Goal: Transaction & Acquisition: Download file/media

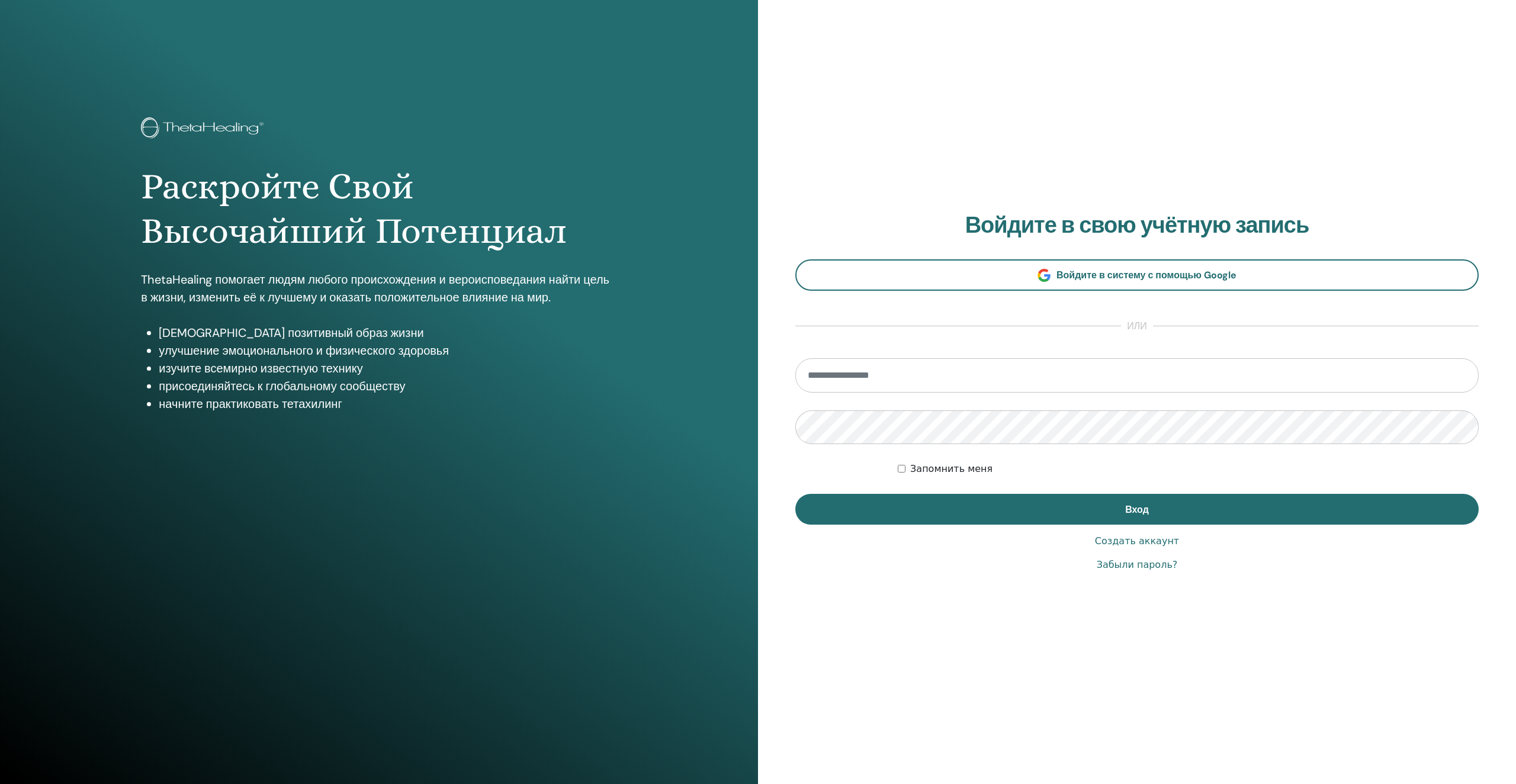
type input "**********"
click at [906, 467] on div "Запомнить меня" at bounding box center [1188, 468] width 581 height 14
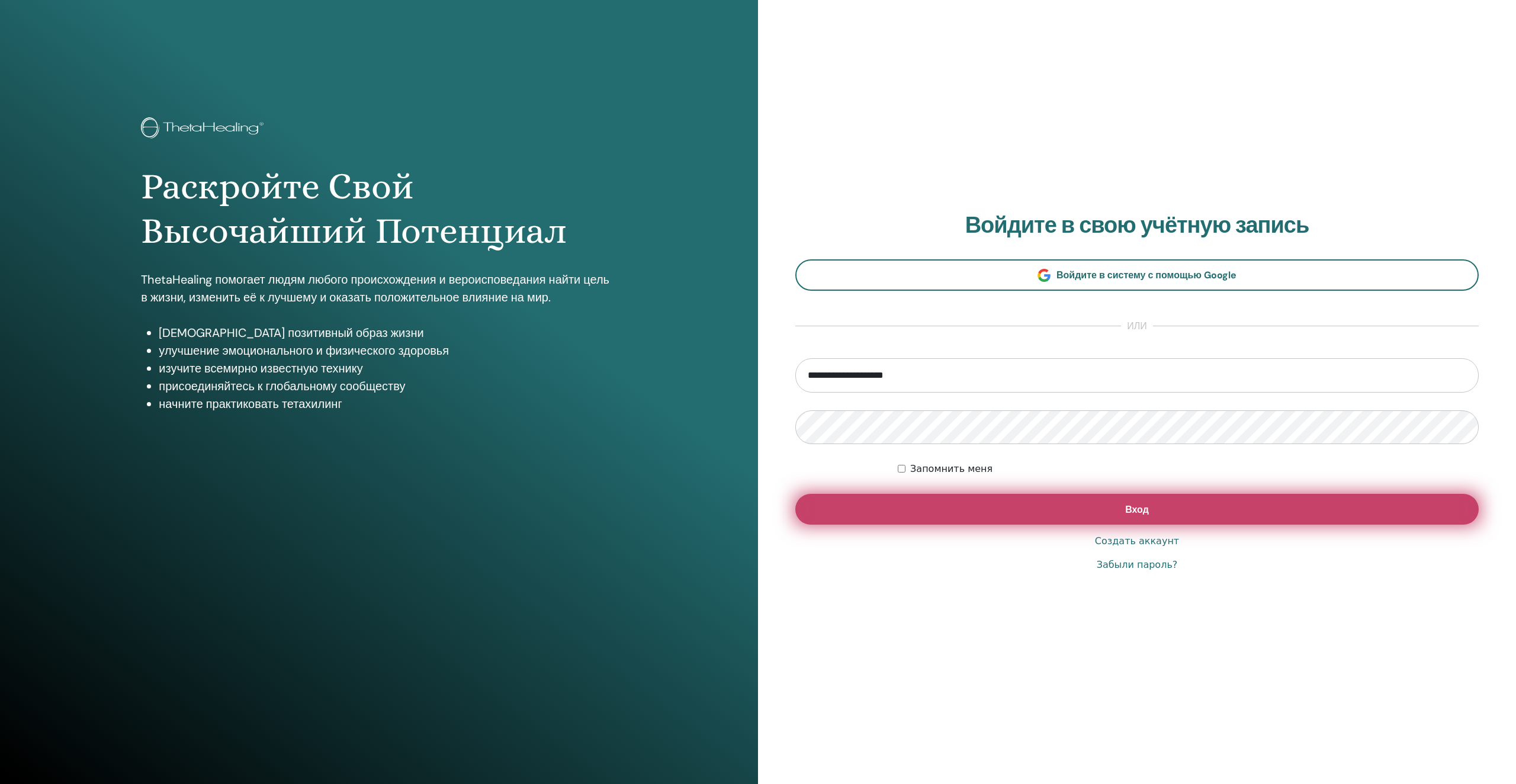
click at [897, 496] on button "Вход" at bounding box center [1137, 509] width 683 height 31
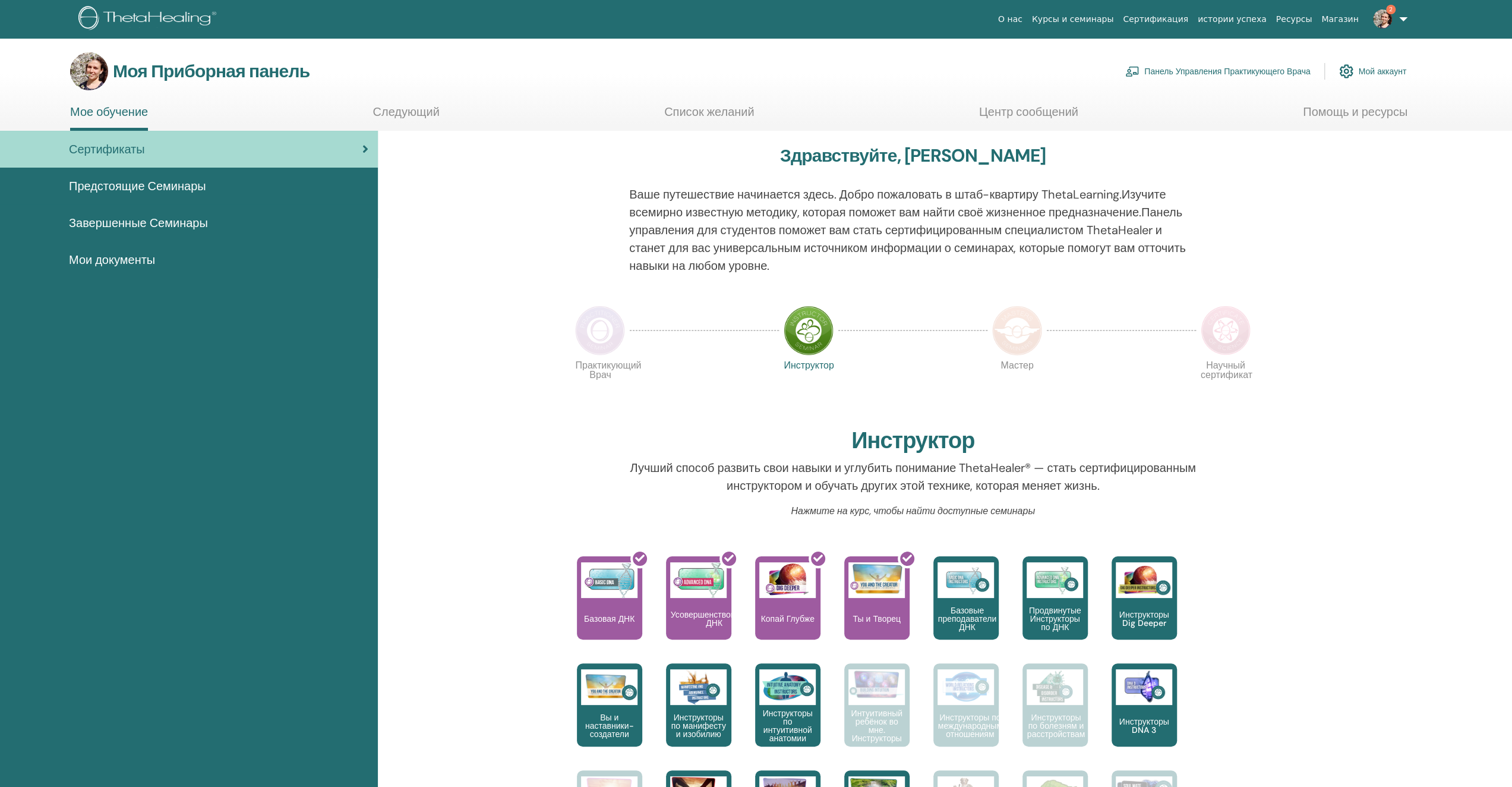
click at [1386, 17] on img at bounding box center [1383, 19] width 19 height 19
click at [1386, 202] on link "Уведомления 1" at bounding box center [1381, 205] width 115 height 19
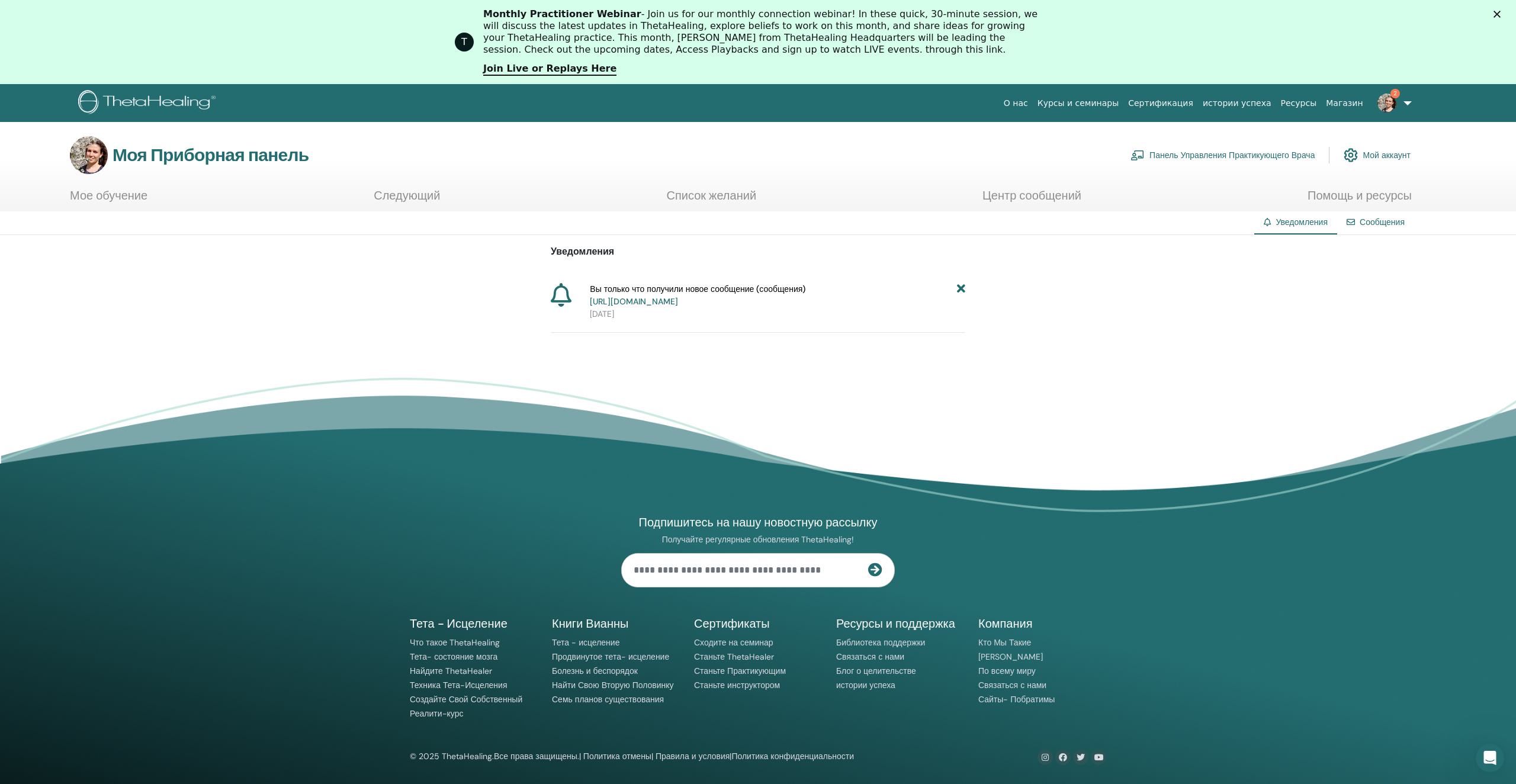
click at [1386, 19] on div "T Monthly Practitioner Webinar - Join us for our monthly connection webinar! In…" at bounding box center [758, 41] width 1516 height 74
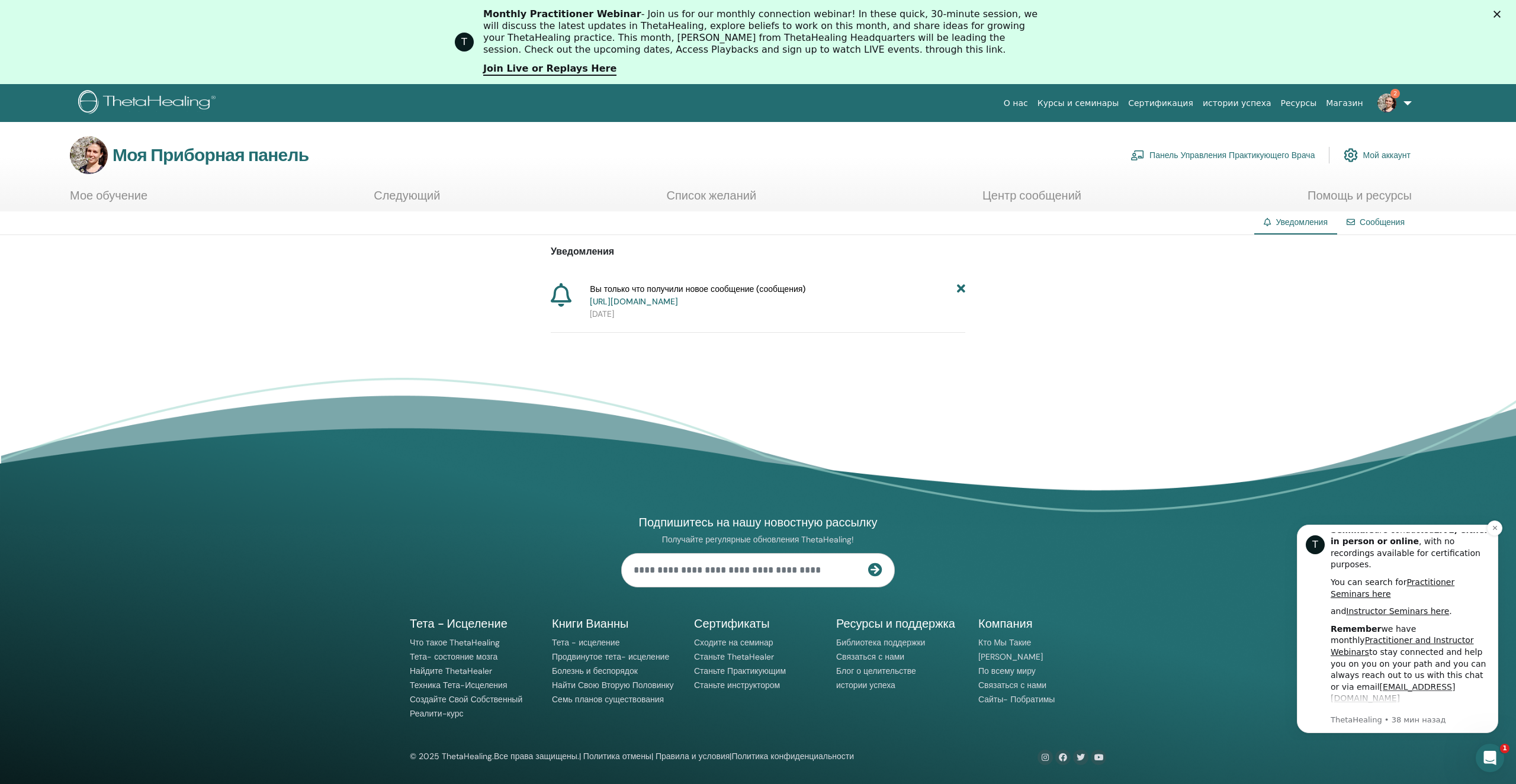
scroll to position [557, 0]
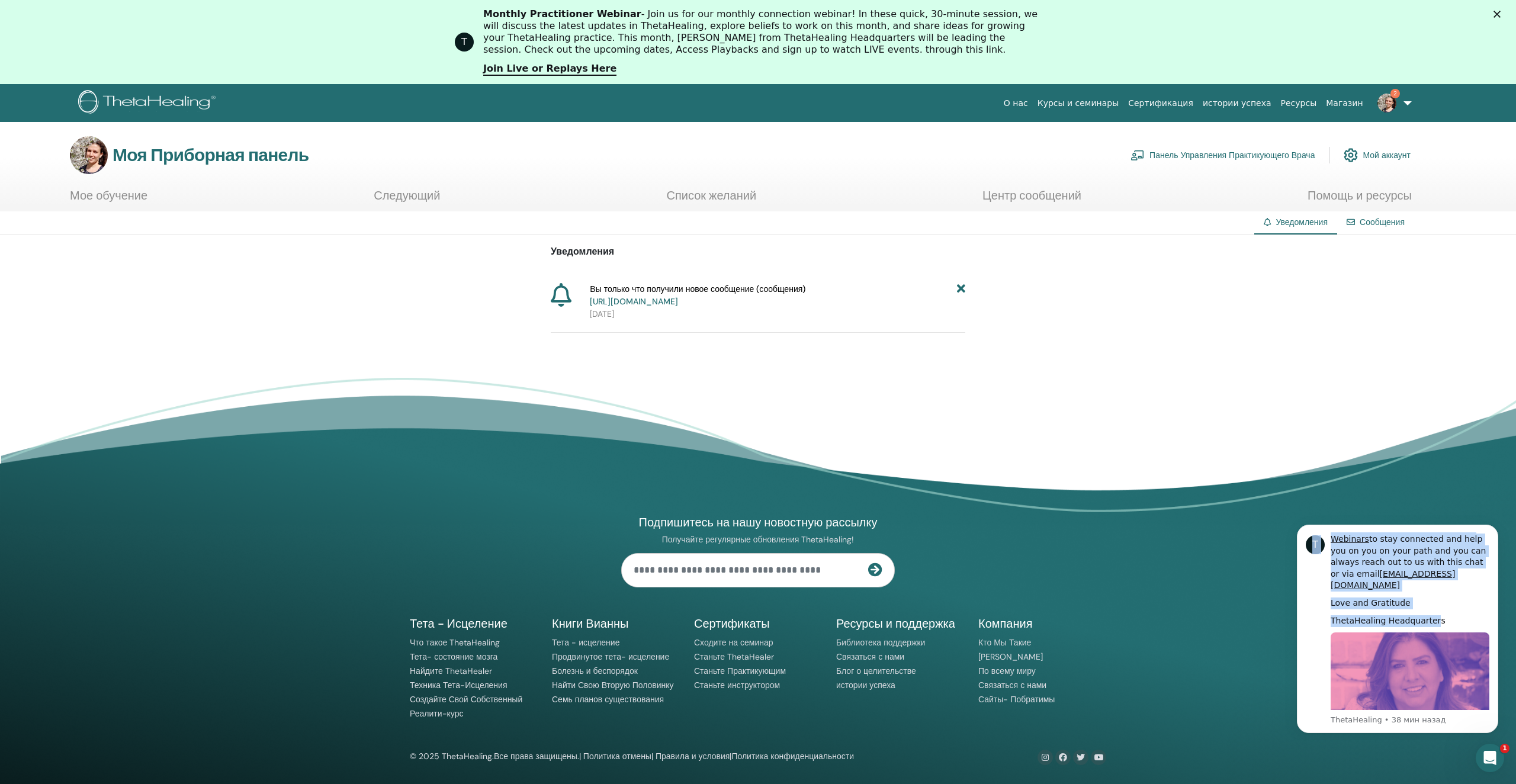
drag, startPoint x: 1428, startPoint y: 533, endPoint x: 1289, endPoint y: 462, distance: 156.1
click at [1289, 514] on html "T Hi Galina, As a ThetaHealing Practitioner and Instructor, continuous growth c…" at bounding box center [1398, 626] width 237 height 226
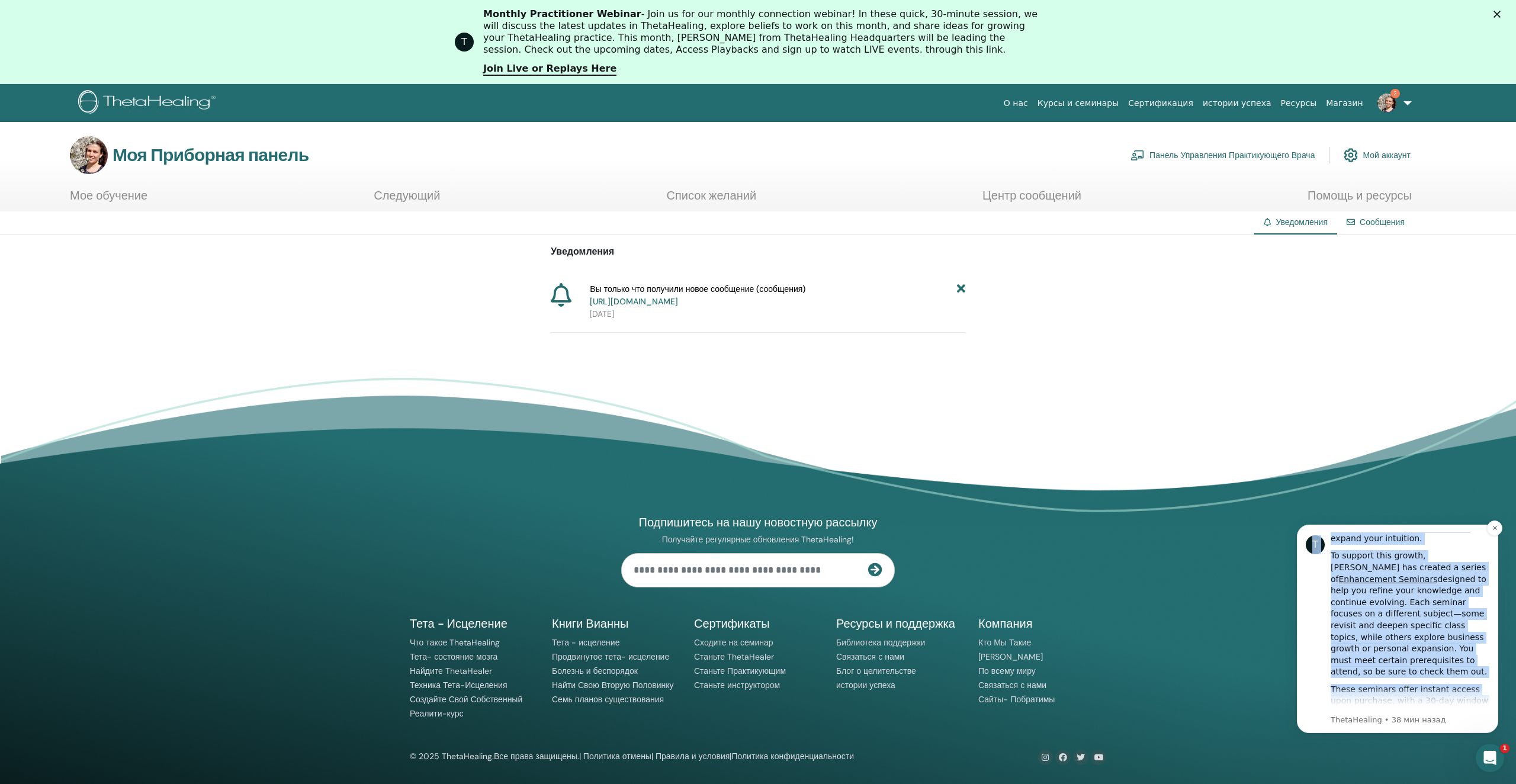
scroll to position [0, 0]
click at [1383, 532] on div "T Hi Galina, As a ThetaHealing Practitioner and Instructor, continuous growth c…" at bounding box center [1398, 629] width 202 height 208
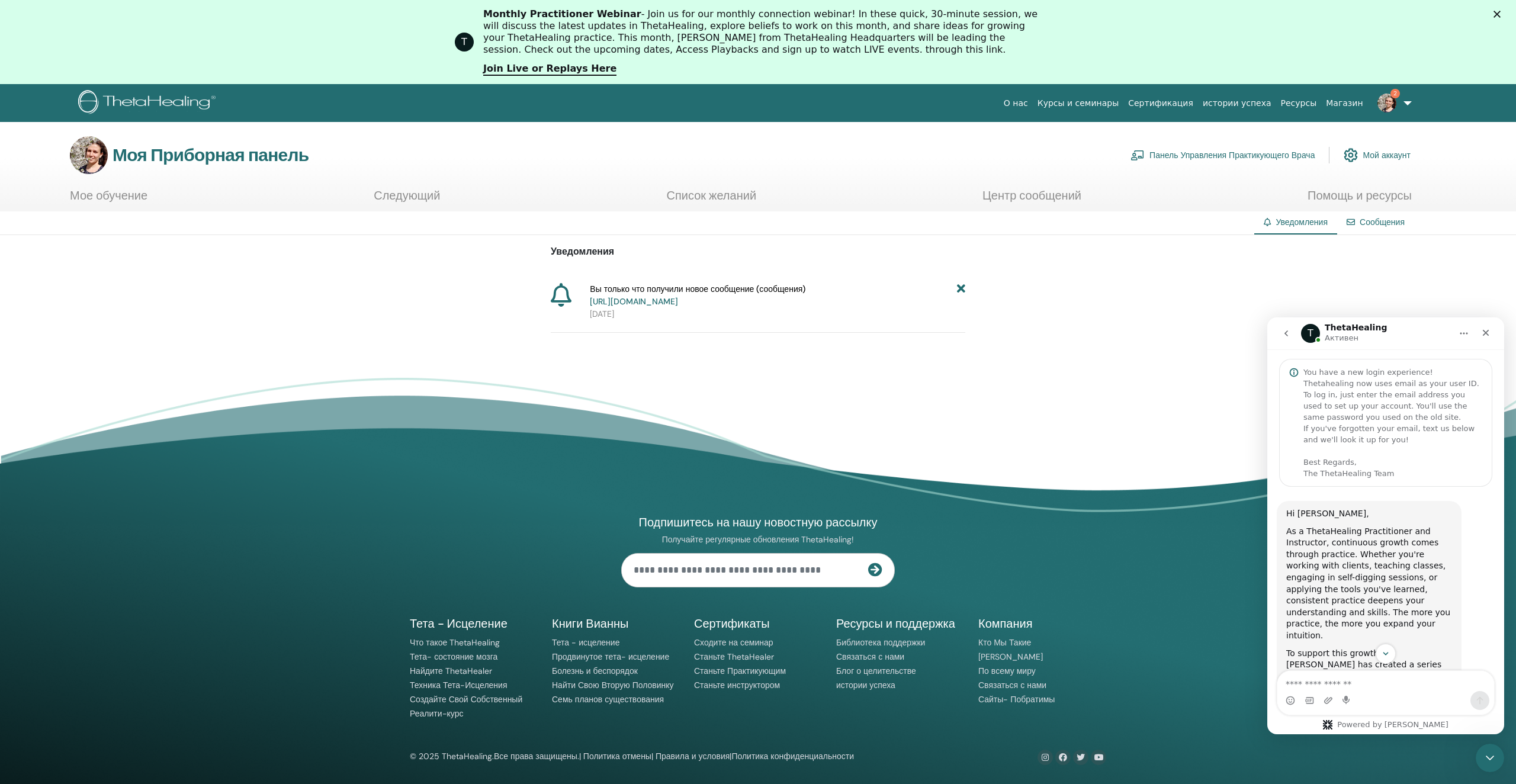
click at [1406, 103] on link "2" at bounding box center [1392, 102] width 49 height 38
click at [1389, 308] on link "Сообщения 1" at bounding box center [1386, 307] width 115 height 19
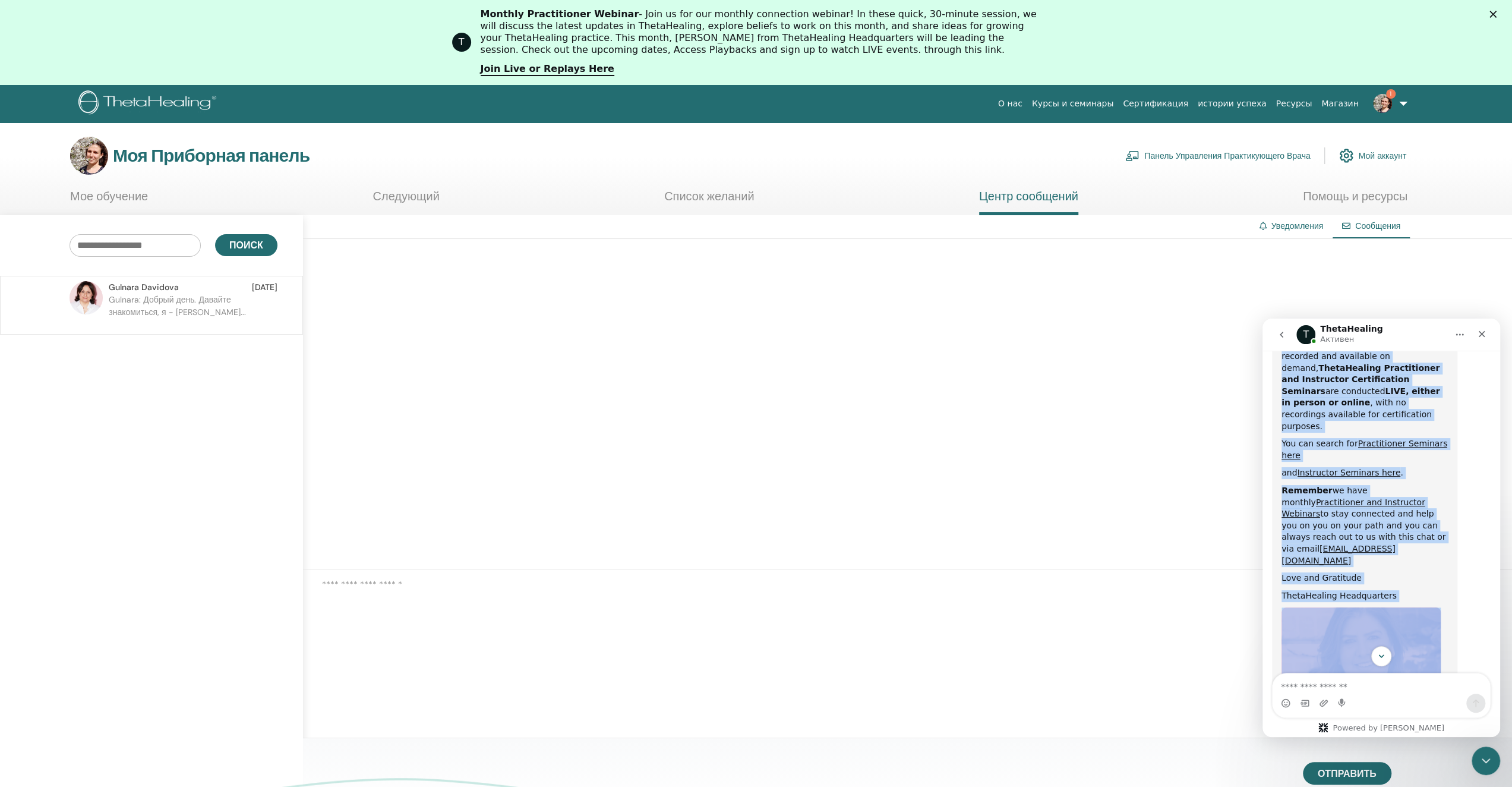
scroll to position [564, 0]
drag, startPoint x: 1282, startPoint y: 426, endPoint x: 1392, endPoint y: 468, distance: 117.7
click at [1392, 468] on div "Hi Galina, As a ThetaHealing Practitioner and Instructor, continuous growth com…" at bounding box center [1364, 355] width 166 height 819
copy div "Hi Galina, As a ThetaHealing Practitioner and Instructor, continuous growth com…"
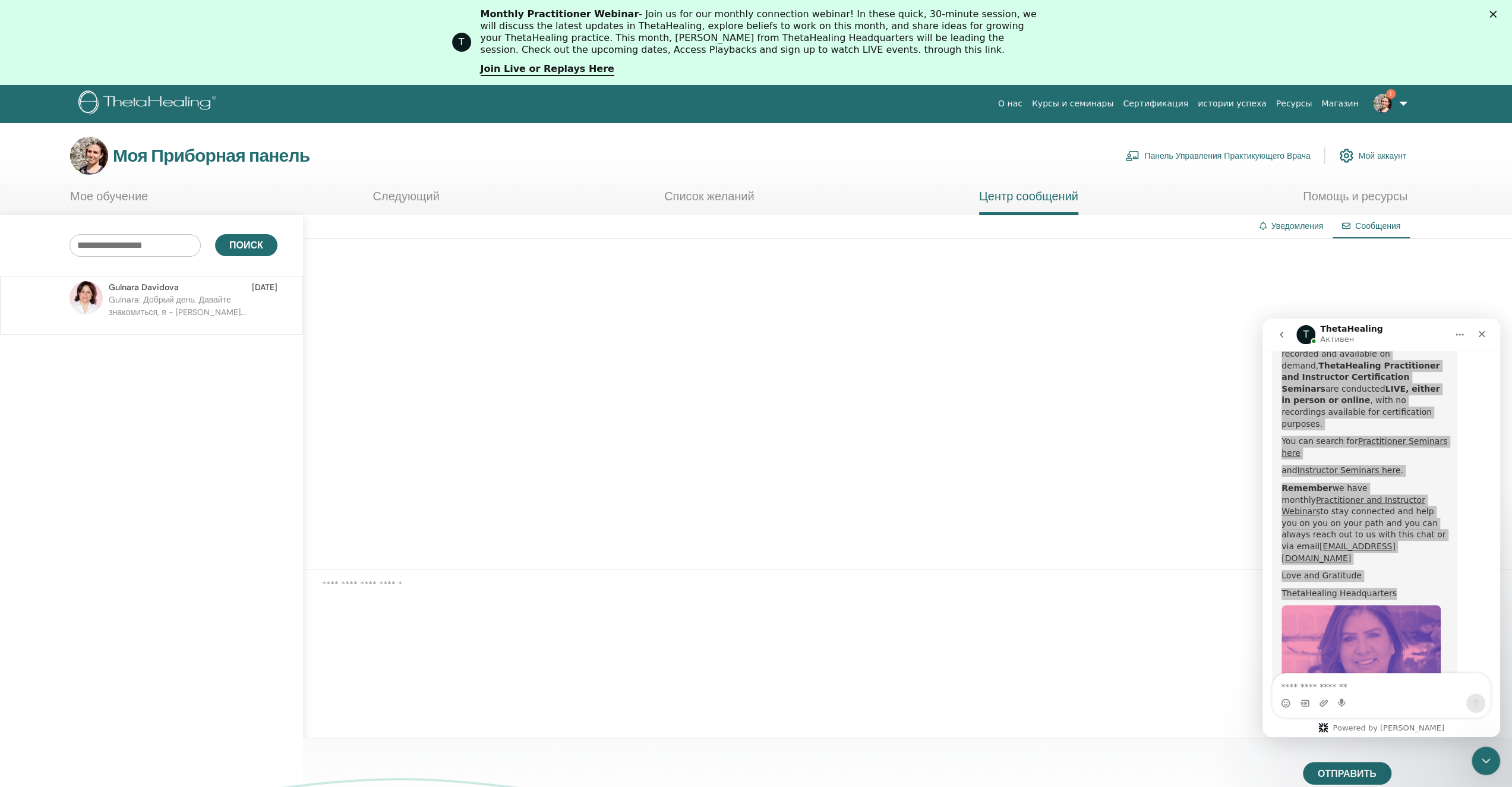
click at [1086, 578] on textarea at bounding box center [917, 609] width 1190 height 62
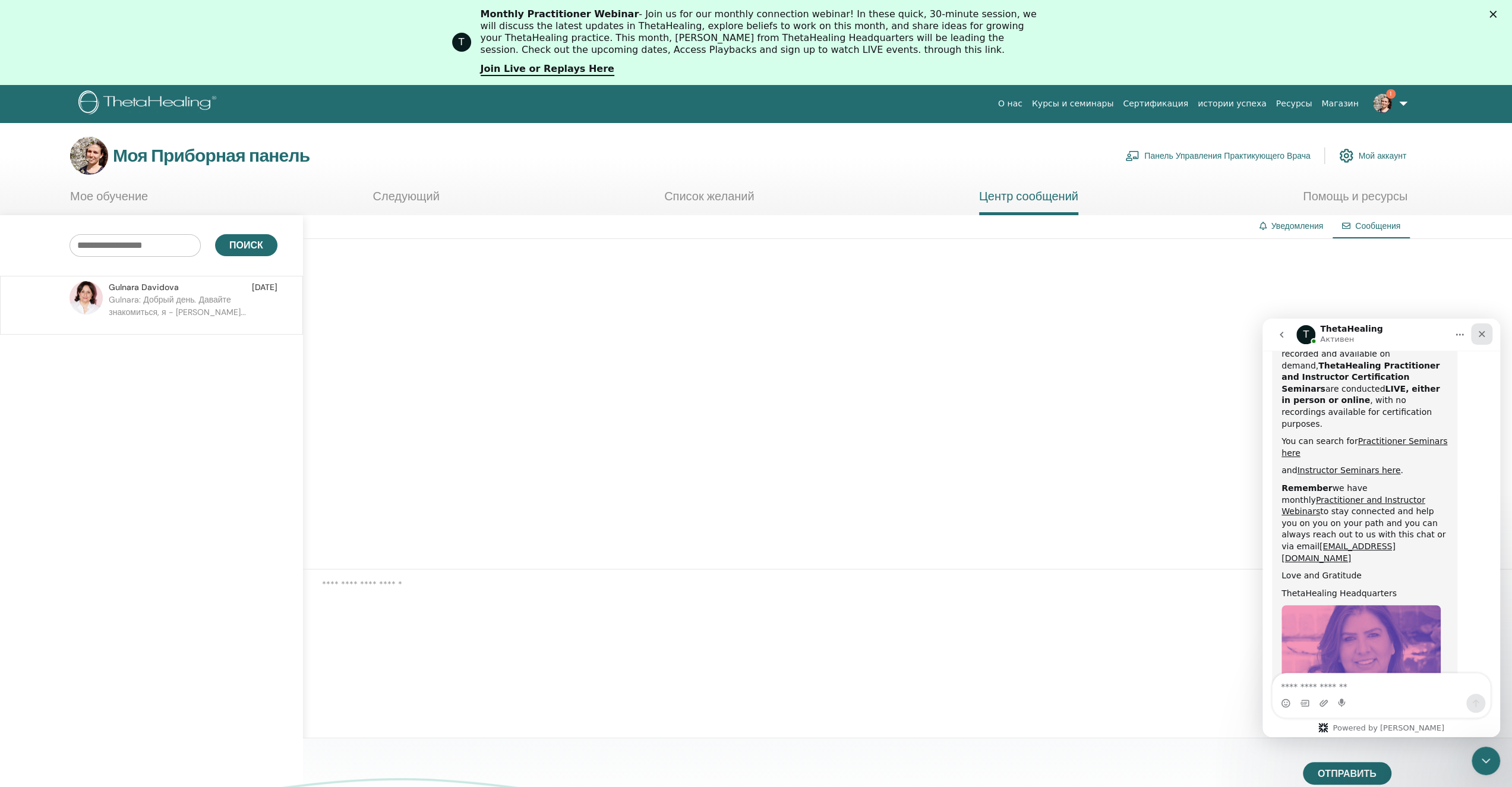
click at [1485, 333] on icon "Закрыть" at bounding box center [1482, 334] width 10 height 10
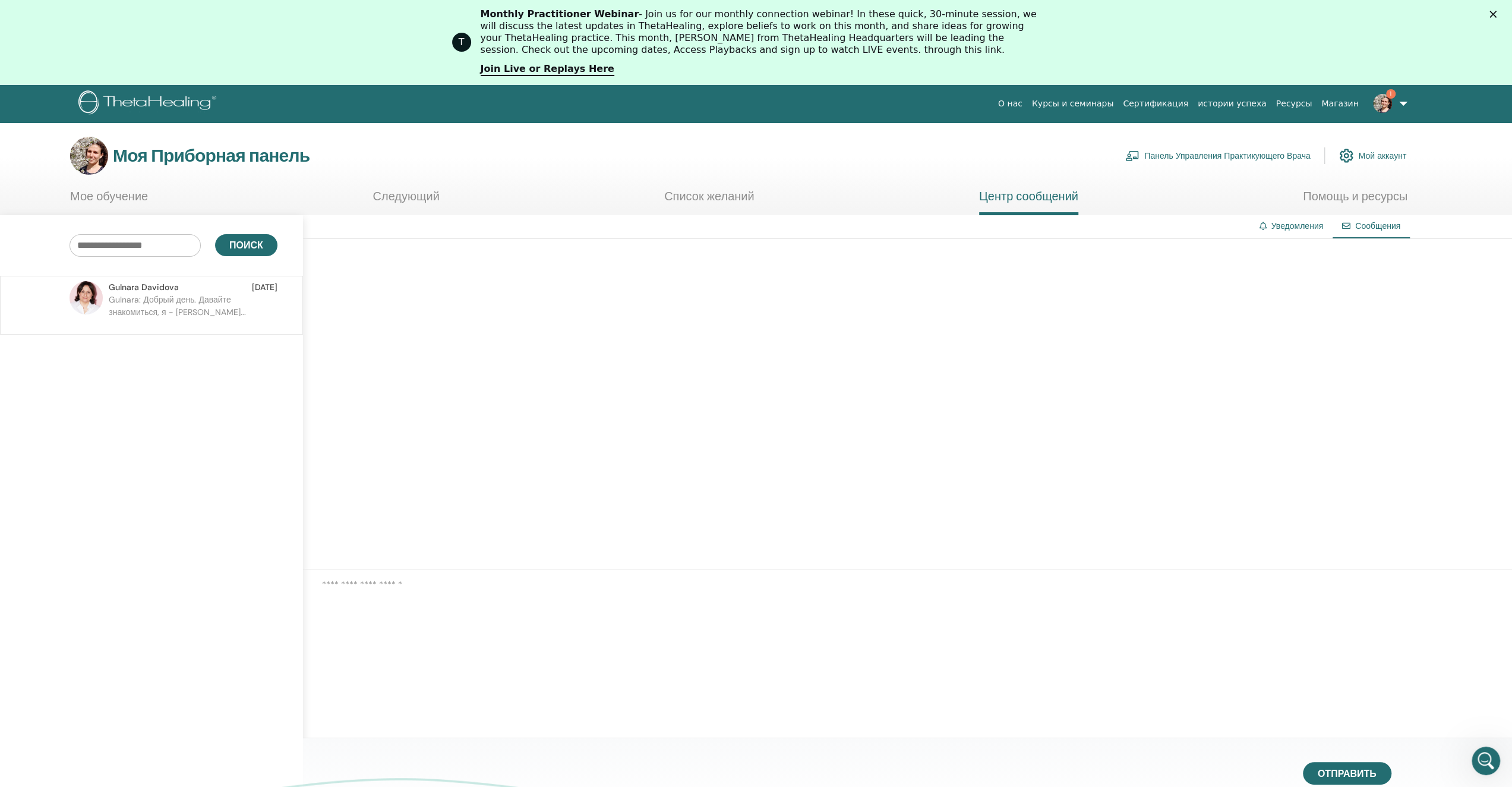
click at [1381, 103] on img at bounding box center [1383, 103] width 19 height 19
click at [1370, 307] on link "Сообщения 1" at bounding box center [1381, 308] width 115 height 19
click at [219, 308] on ya-tr-span "Давайте знакомиться, я — [PERSON_NAME]..." at bounding box center [178, 305] width 139 height 23
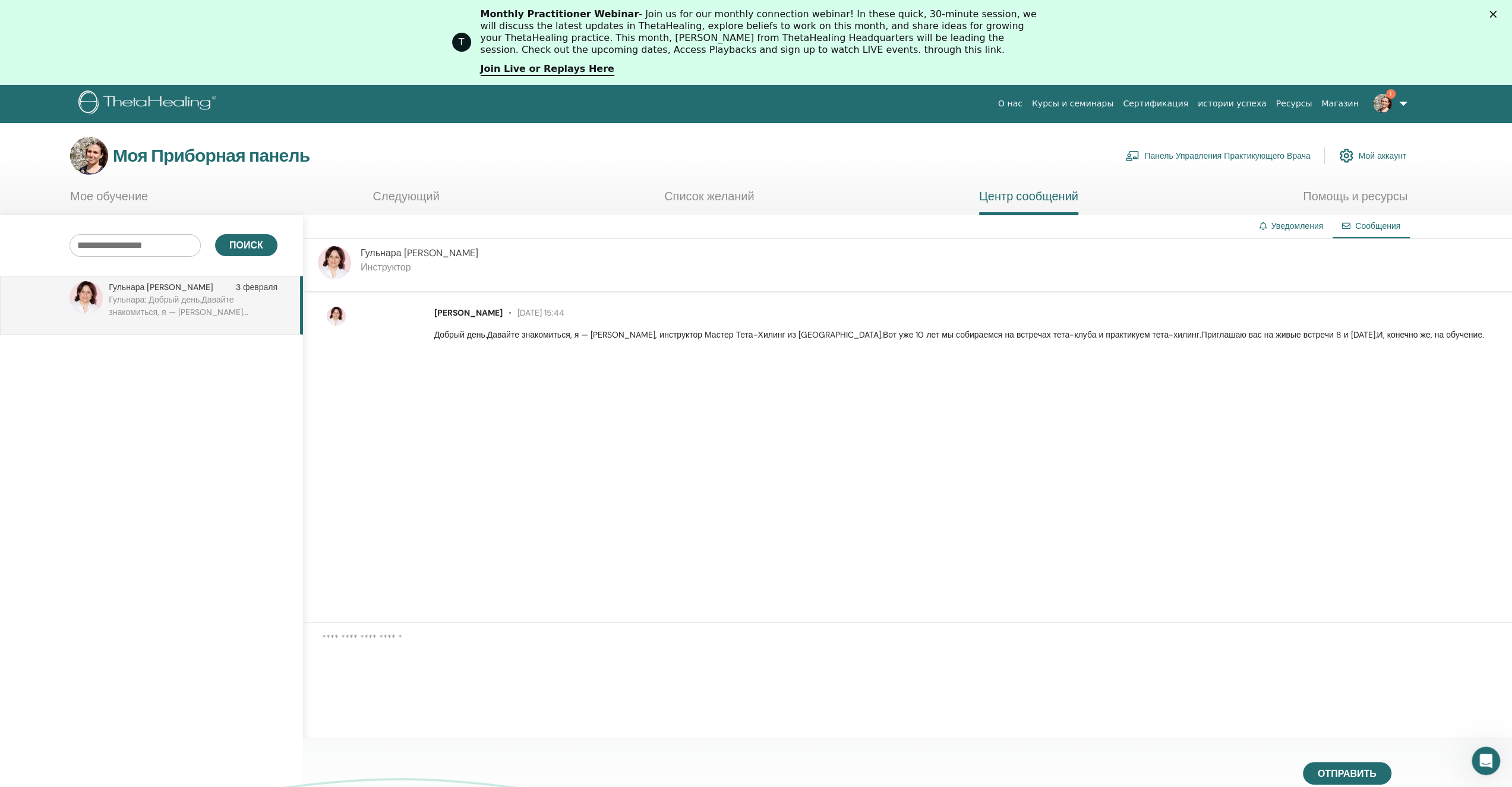
click at [1381, 103] on img at bounding box center [1383, 103] width 19 height 19
click at [1352, 305] on ya-tr-span "Сообщения" at bounding box center [1345, 307] width 45 height 10
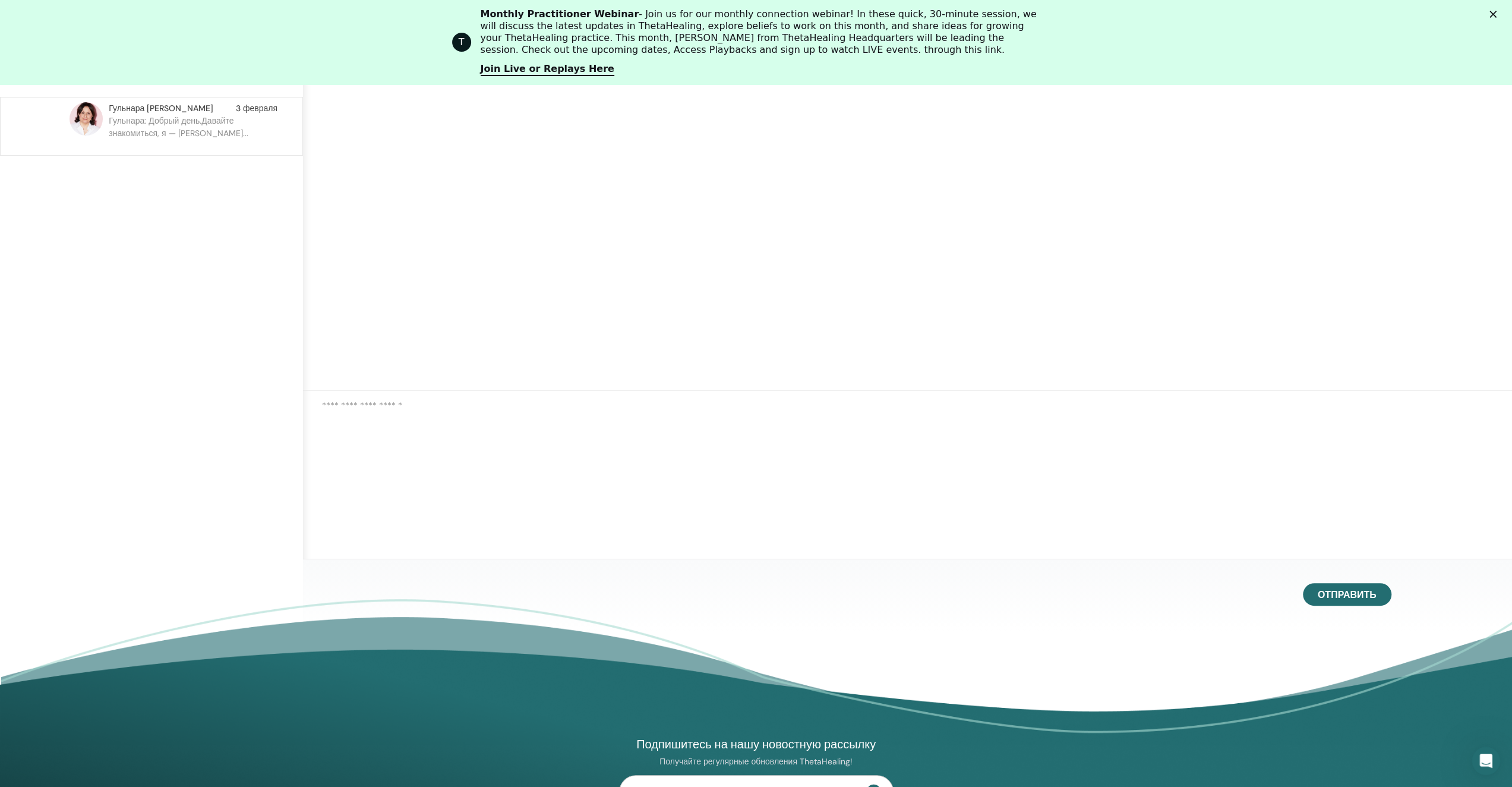
scroll to position [90, 0]
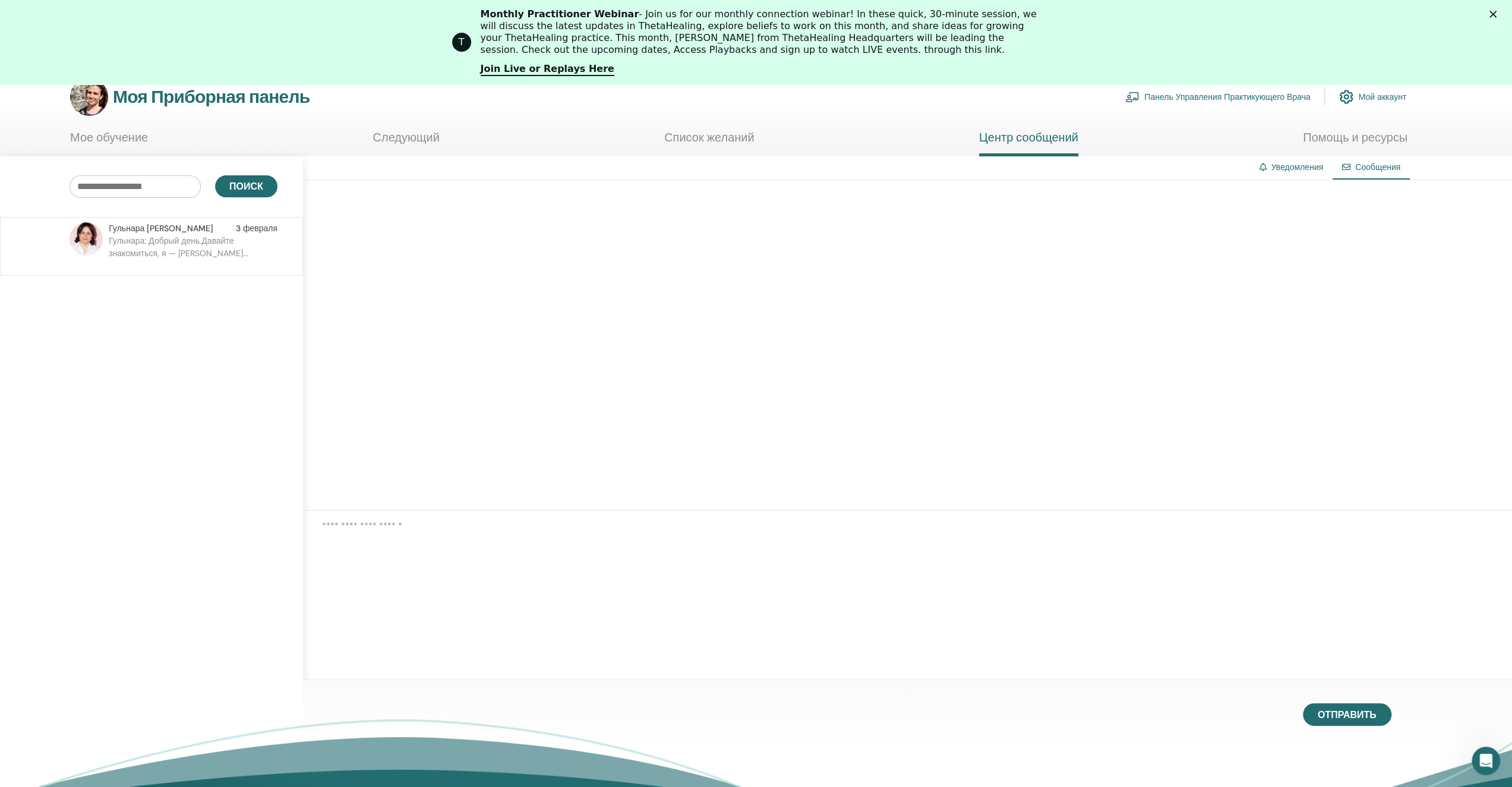
click at [1375, 162] on ya-tr-span "Сообщения" at bounding box center [1378, 167] width 45 height 10
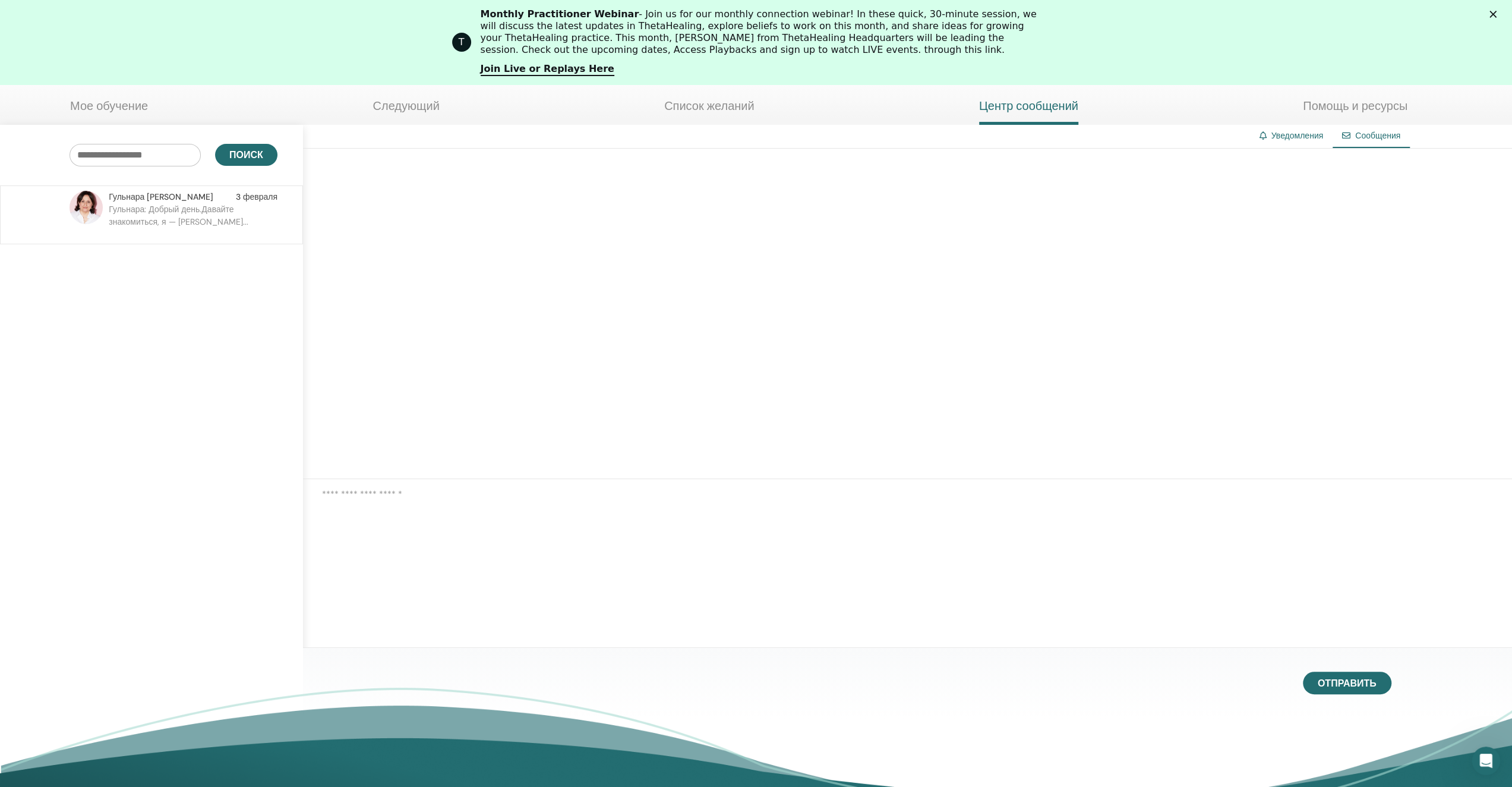
scroll to position [0, 0]
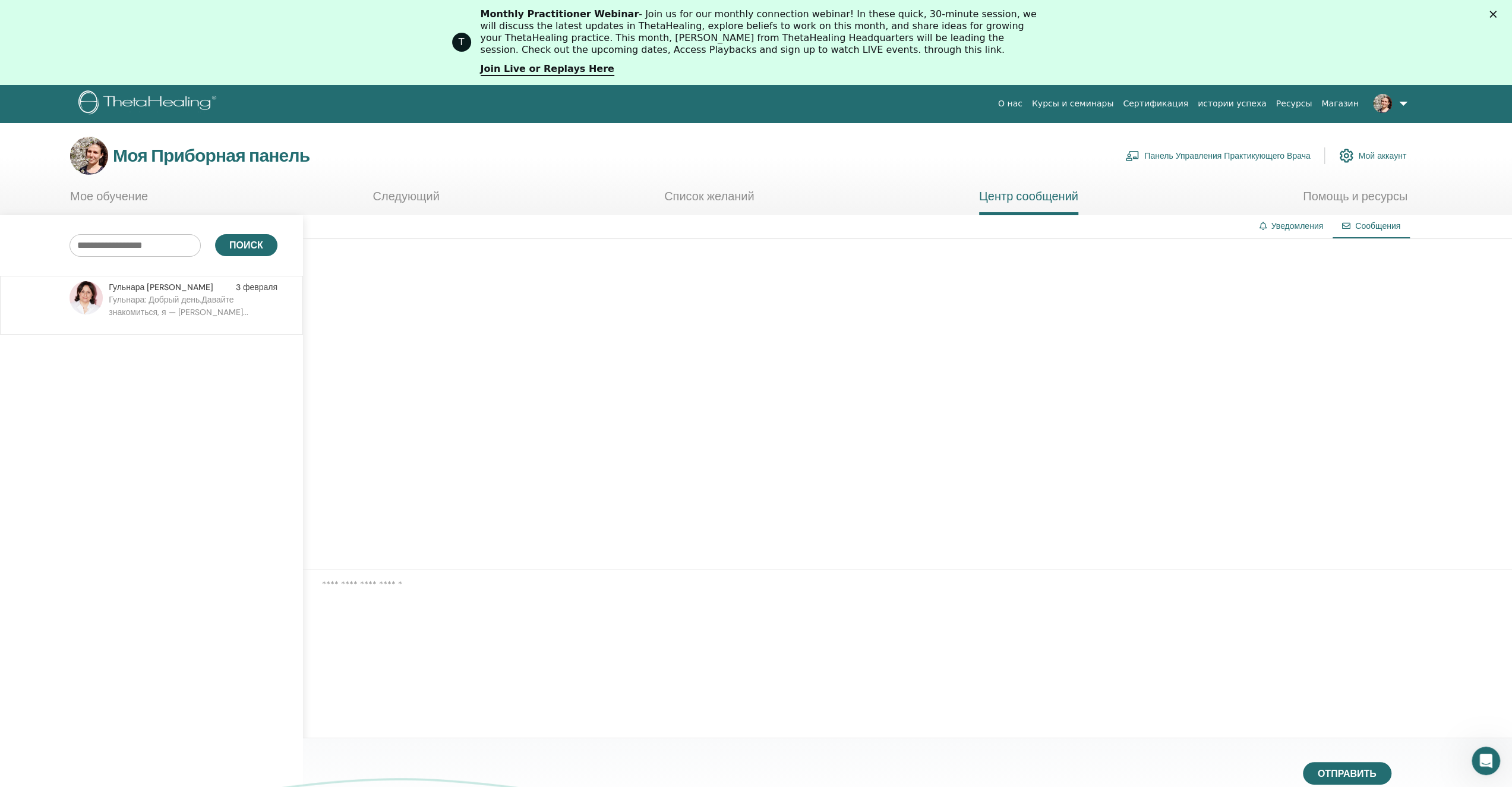
click at [124, 197] on ya-tr-span "Мое обучение" at bounding box center [109, 196] width 78 height 16
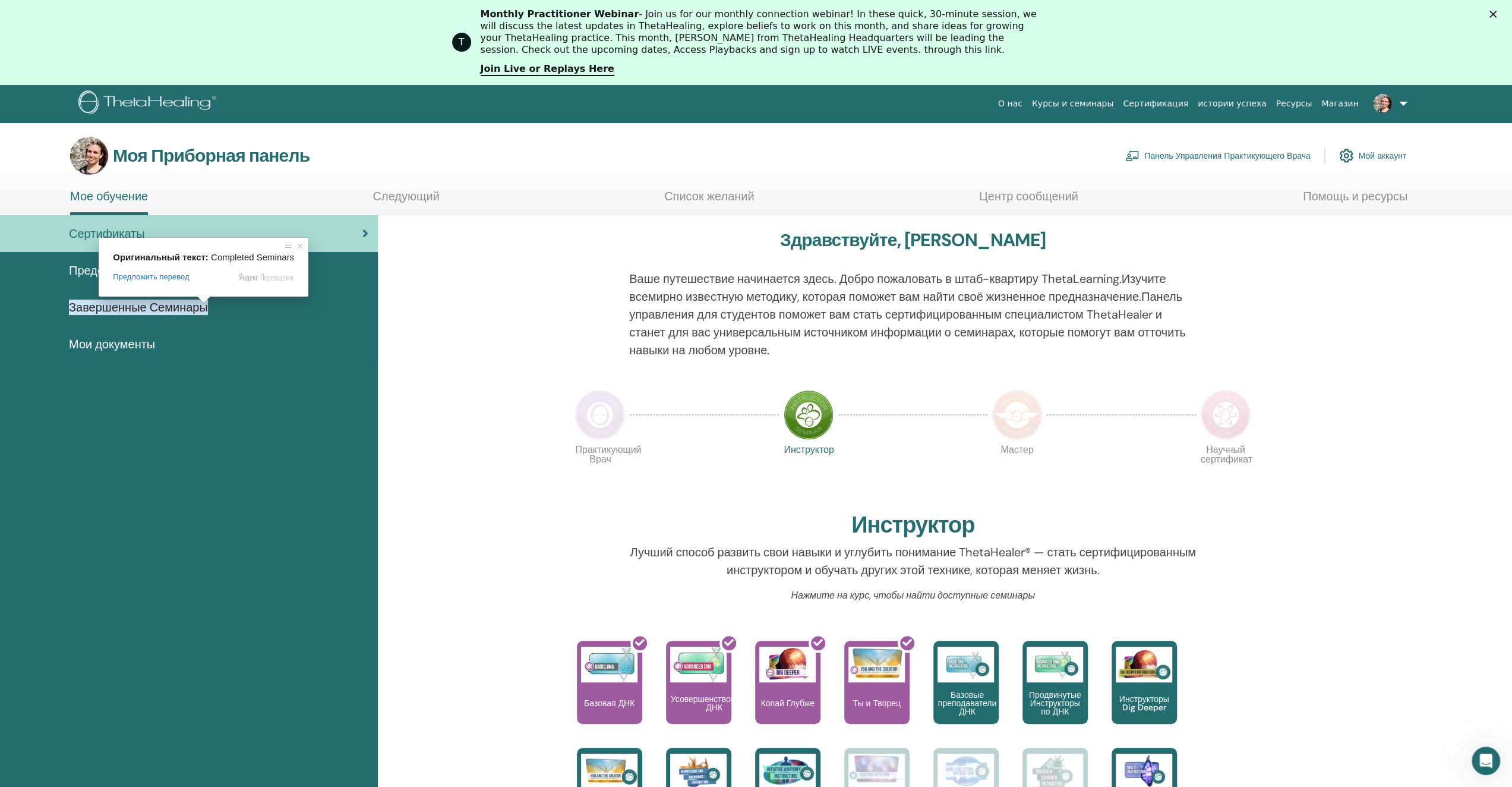
click at [181, 304] on ya-tr-span "Завершенные Семинары" at bounding box center [138, 307] width 139 height 16
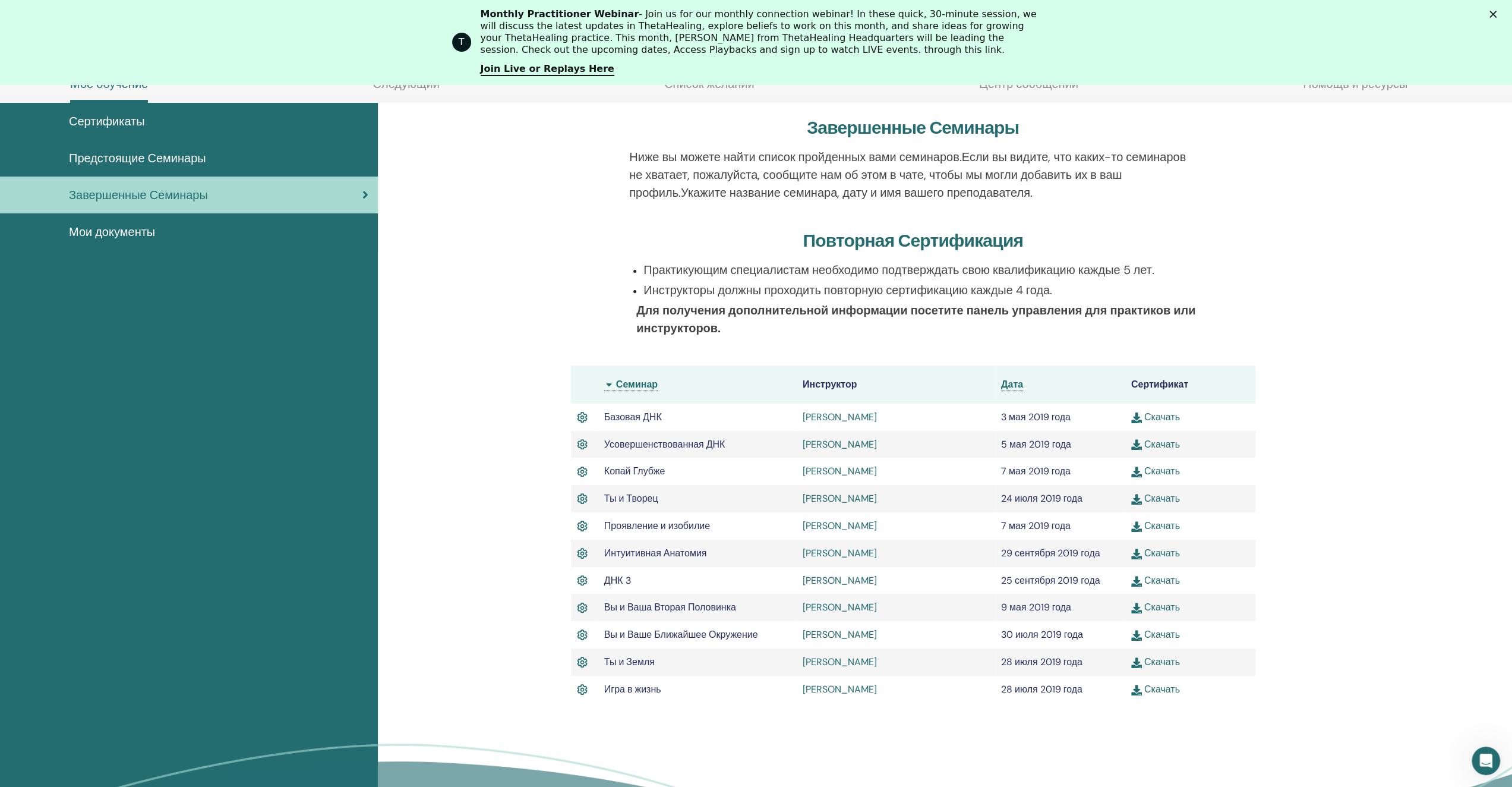
scroll to position [150, 0]
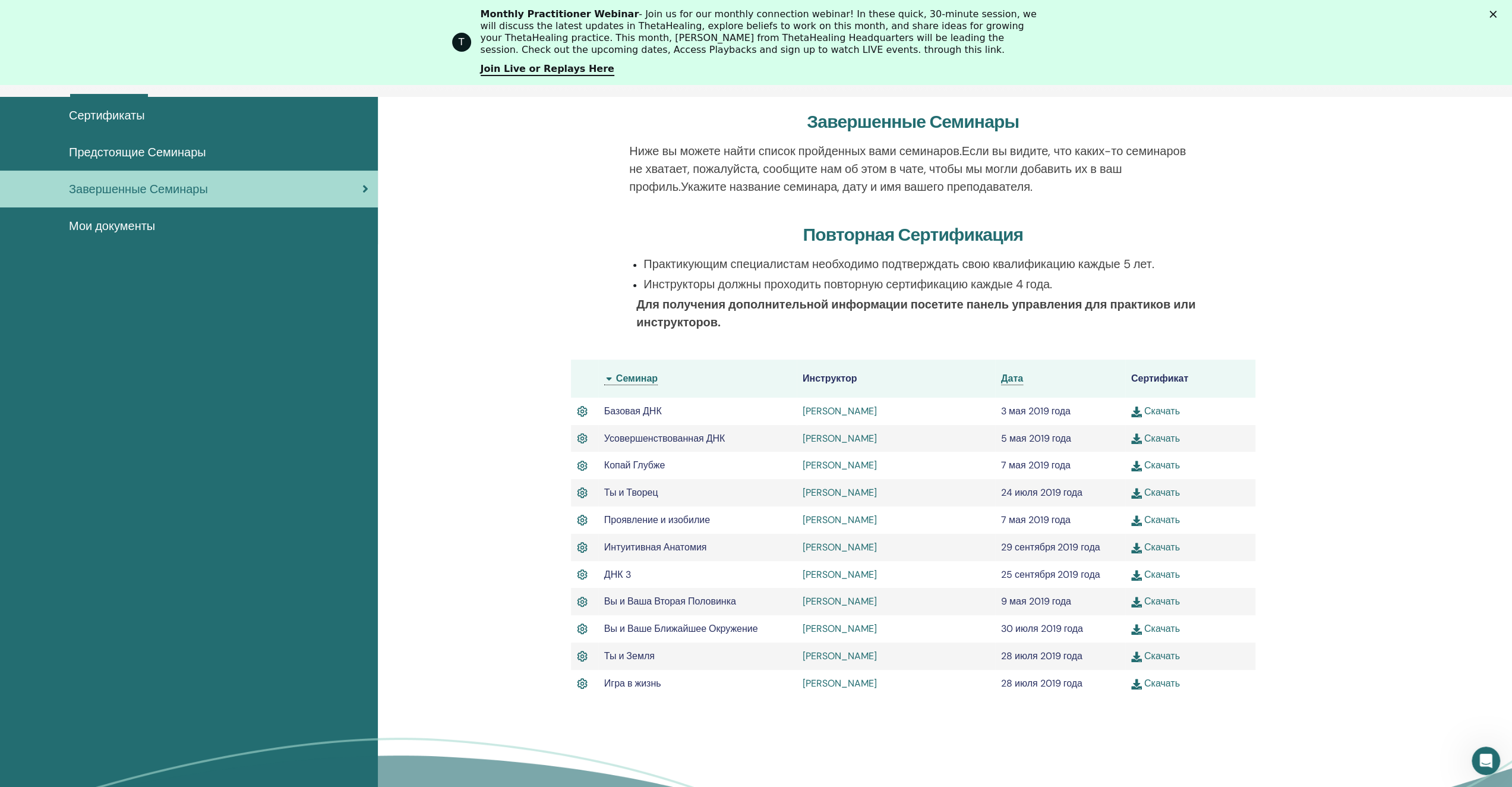
click at [1162, 413] on ya-tr-span "Скачать" at bounding box center [1162, 411] width 35 height 13
click at [1163, 436] on span at bounding box center [1163, 432] width 16 height 7
click at [1138, 438] on img at bounding box center [1137, 438] width 10 height 10
click at [1160, 467] on ya-tr-span "Скачать" at bounding box center [1162, 465] width 35 height 13
click at [1156, 496] on ya-tr-span "Скачать" at bounding box center [1162, 492] width 35 height 13
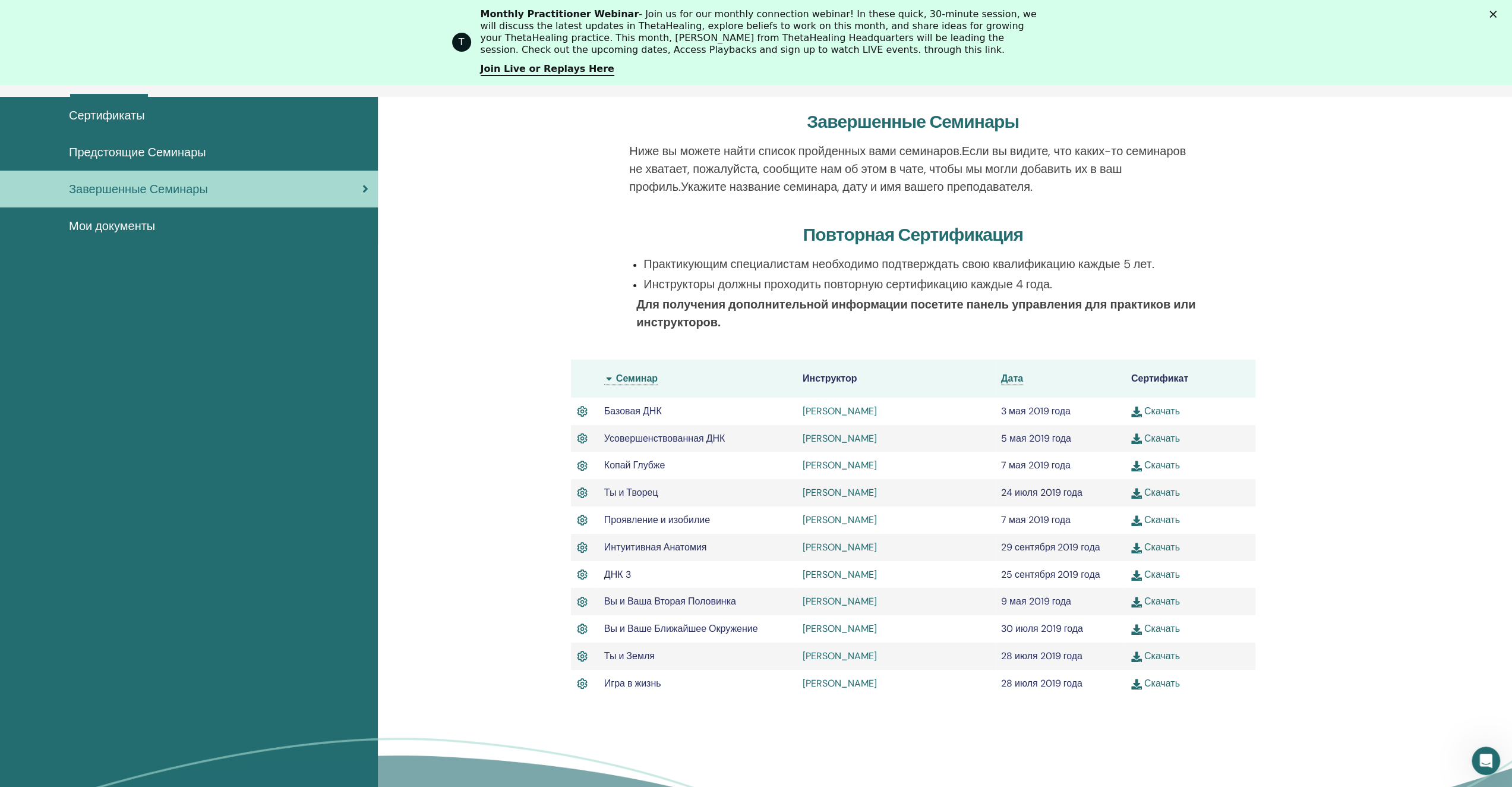
click at [1159, 518] on body "О нас Курсы и семинары Сертификация истории успеха Ресурсы Магазин GG Galina Gr…" at bounding box center [756, 286] width 1512 height 703
click at [1146, 521] on ya-tr-span "Скачать" at bounding box center [1162, 519] width 35 height 13
click at [1161, 549] on ya-tr-span "Скачать" at bounding box center [1162, 547] width 35 height 13
click at [1163, 573] on span at bounding box center [1162, 569] width 16 height 7
click at [1168, 576] on ya-tr-span "Скачать" at bounding box center [1162, 574] width 35 height 13
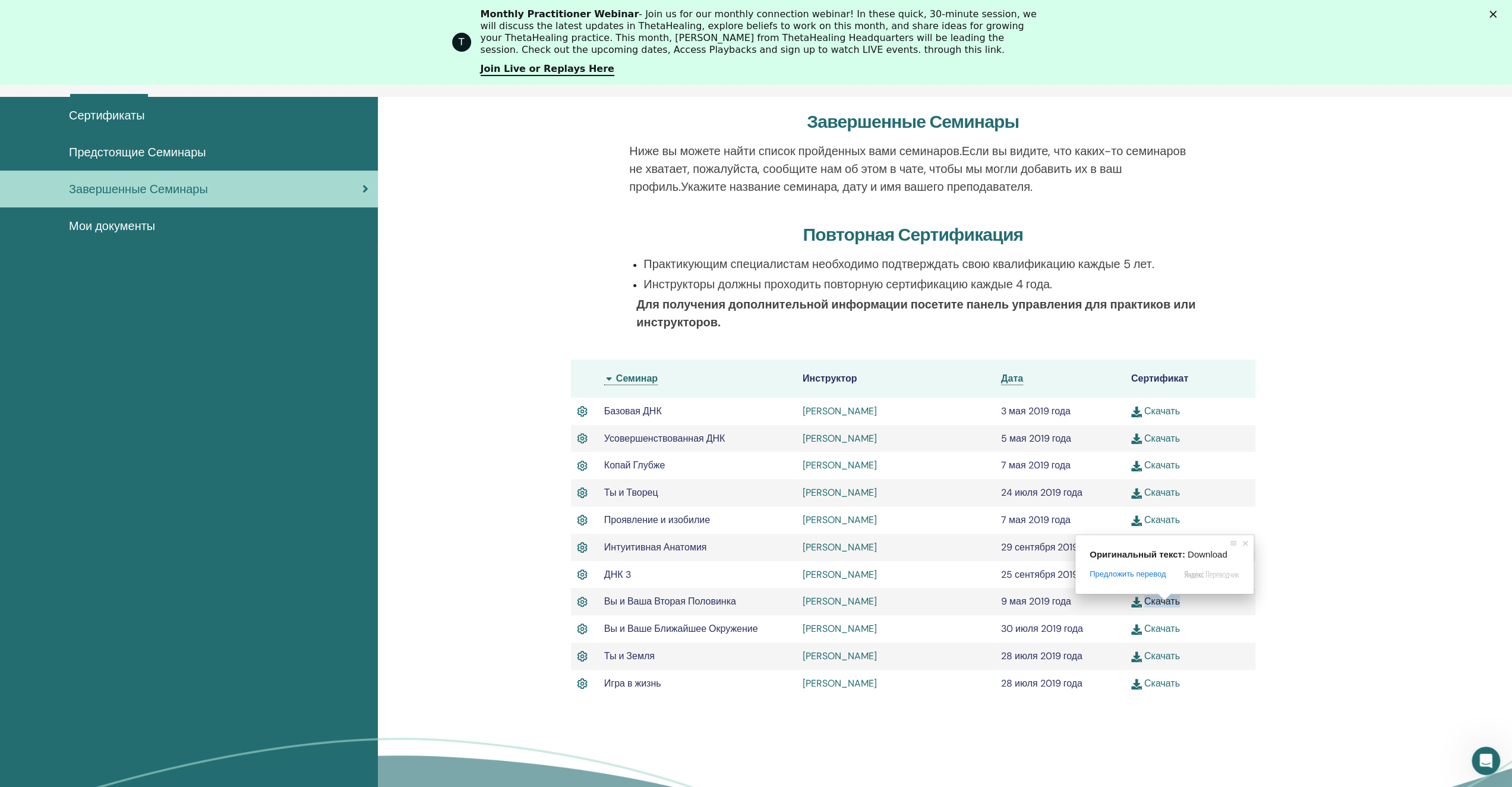
click at [1165, 603] on ya-tr-span "Скачать" at bounding box center [1162, 601] width 35 height 13
click at [1165, 627] on span at bounding box center [1164, 624] width 16 height 7
click at [1177, 631] on ya-tr-span "Скачать" at bounding box center [1162, 628] width 35 height 13
click at [1166, 655] on span at bounding box center [1168, 652] width 16 height 7
click at [1162, 655] on span at bounding box center [1168, 652] width 16 height 7
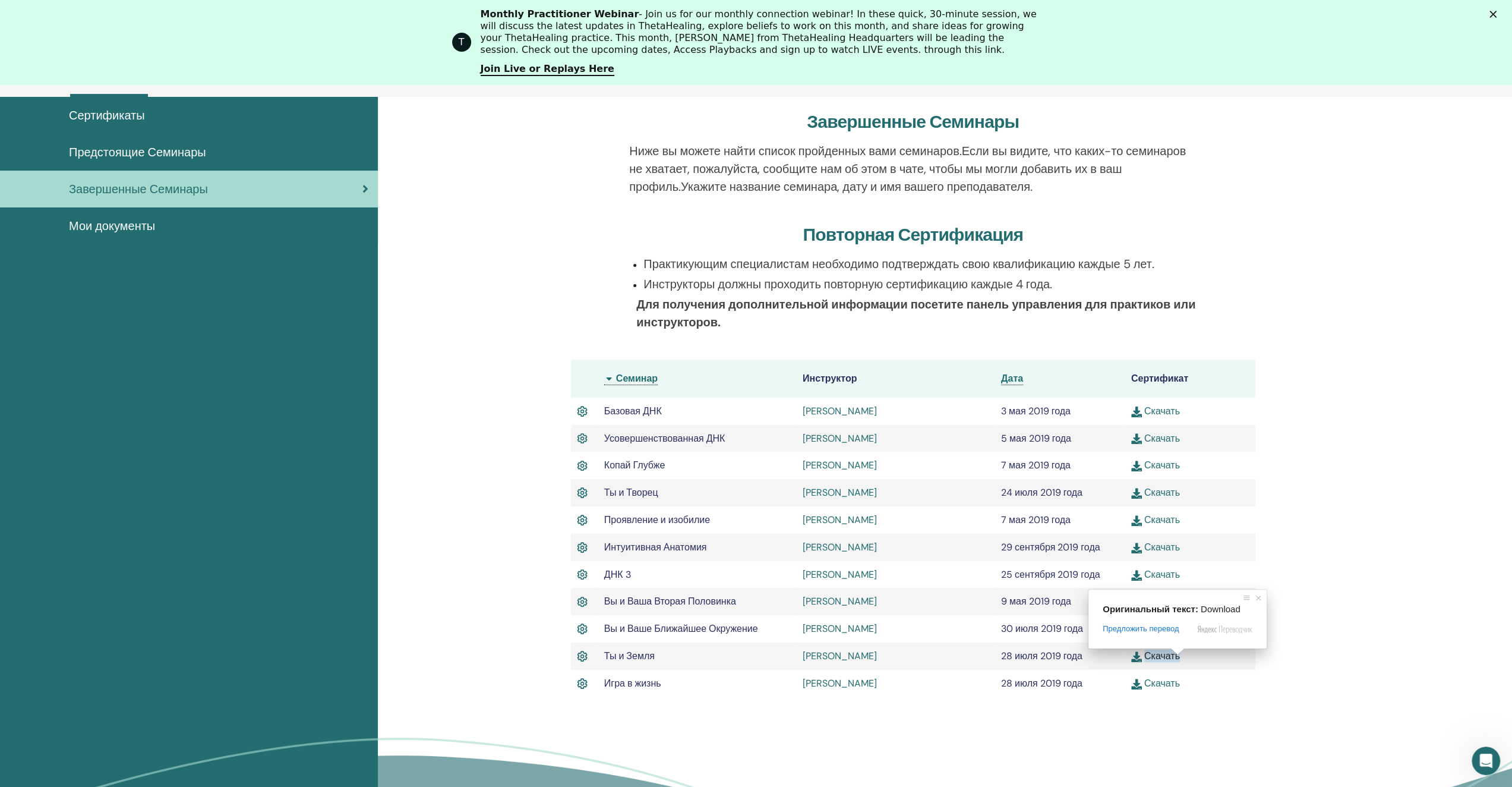
click at [1174, 658] on ya-tr-span "Скачать" at bounding box center [1162, 655] width 35 height 13
click at [1165, 681] on span at bounding box center [1165, 679] width 16 height 7
click at [1171, 686] on ya-tr-span "Скачать" at bounding box center [1162, 683] width 35 height 13
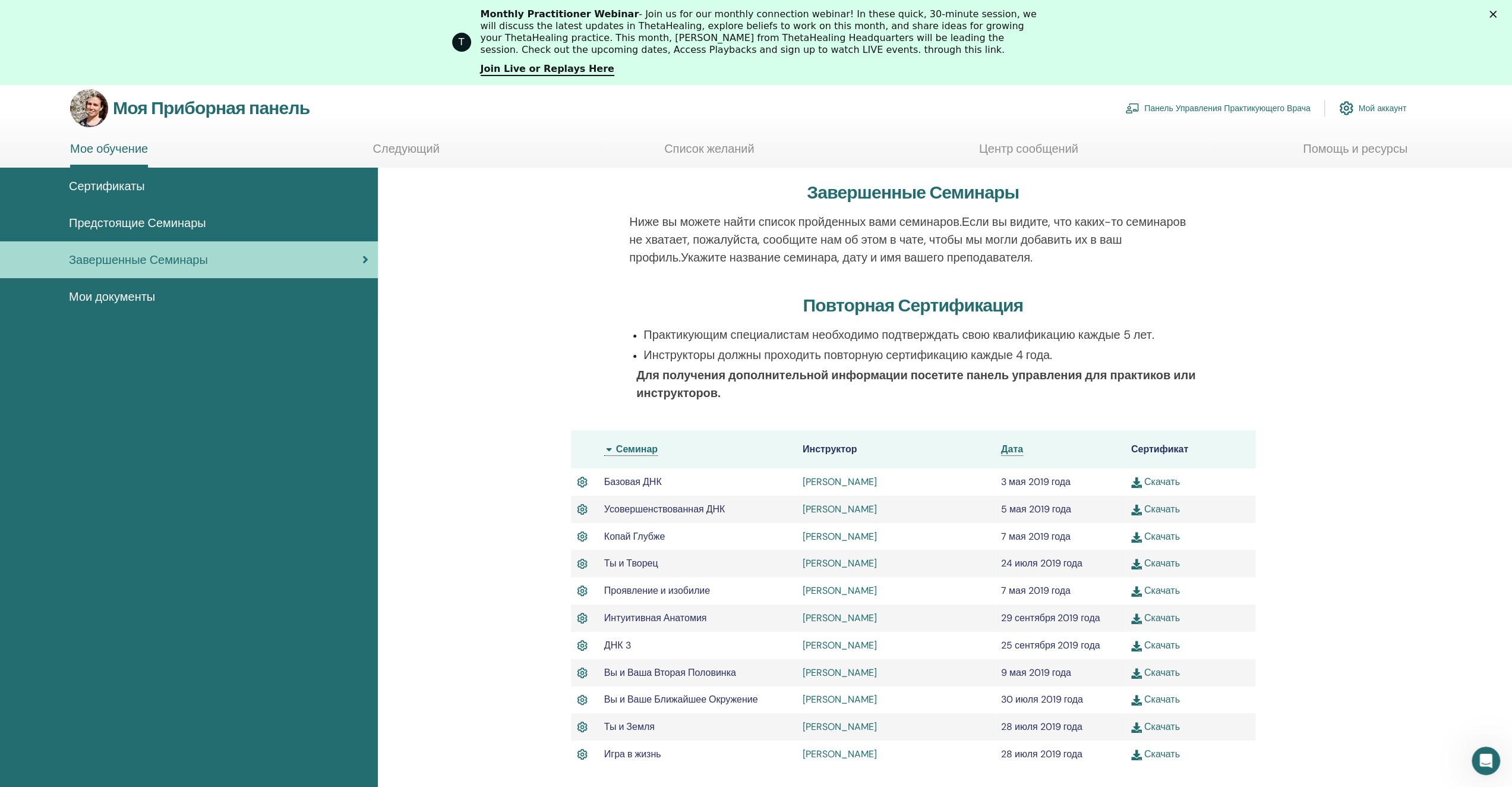
scroll to position [0, 0]
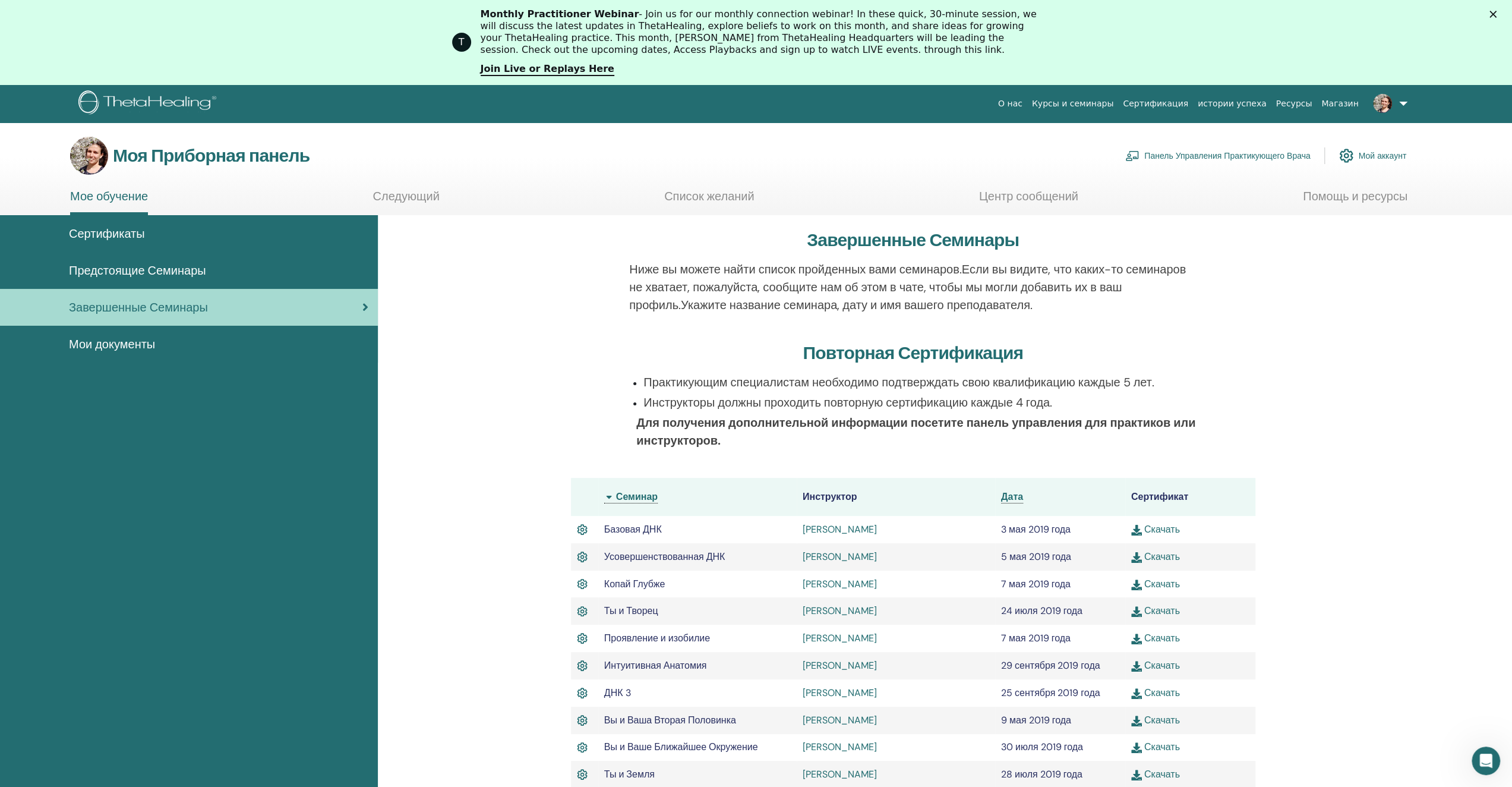
click at [1402, 104] on link at bounding box center [1388, 103] width 49 height 38
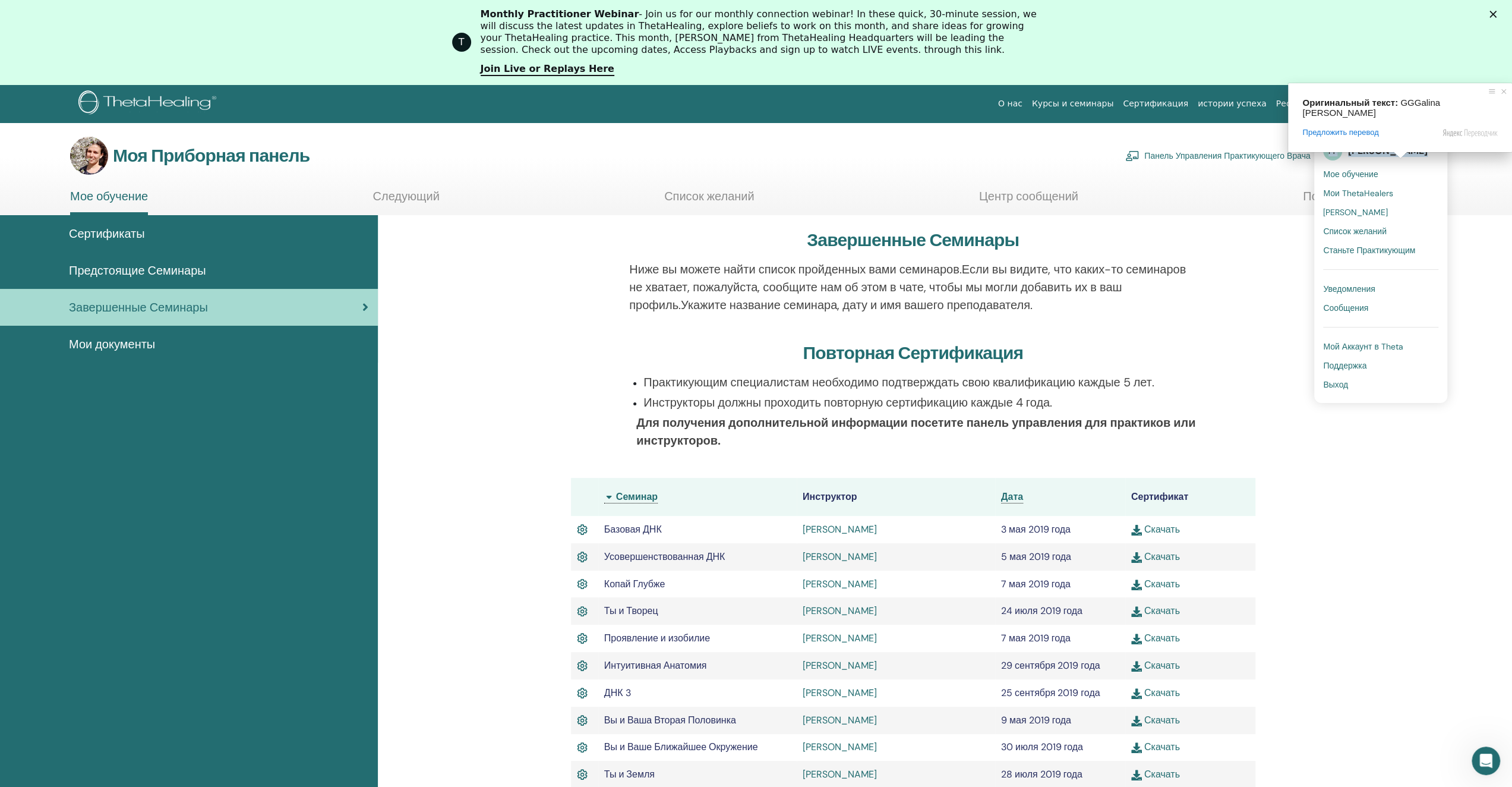
click at [1393, 153] on ya-tr-span "Галина Грибоедова" at bounding box center [1388, 150] width 80 height 13
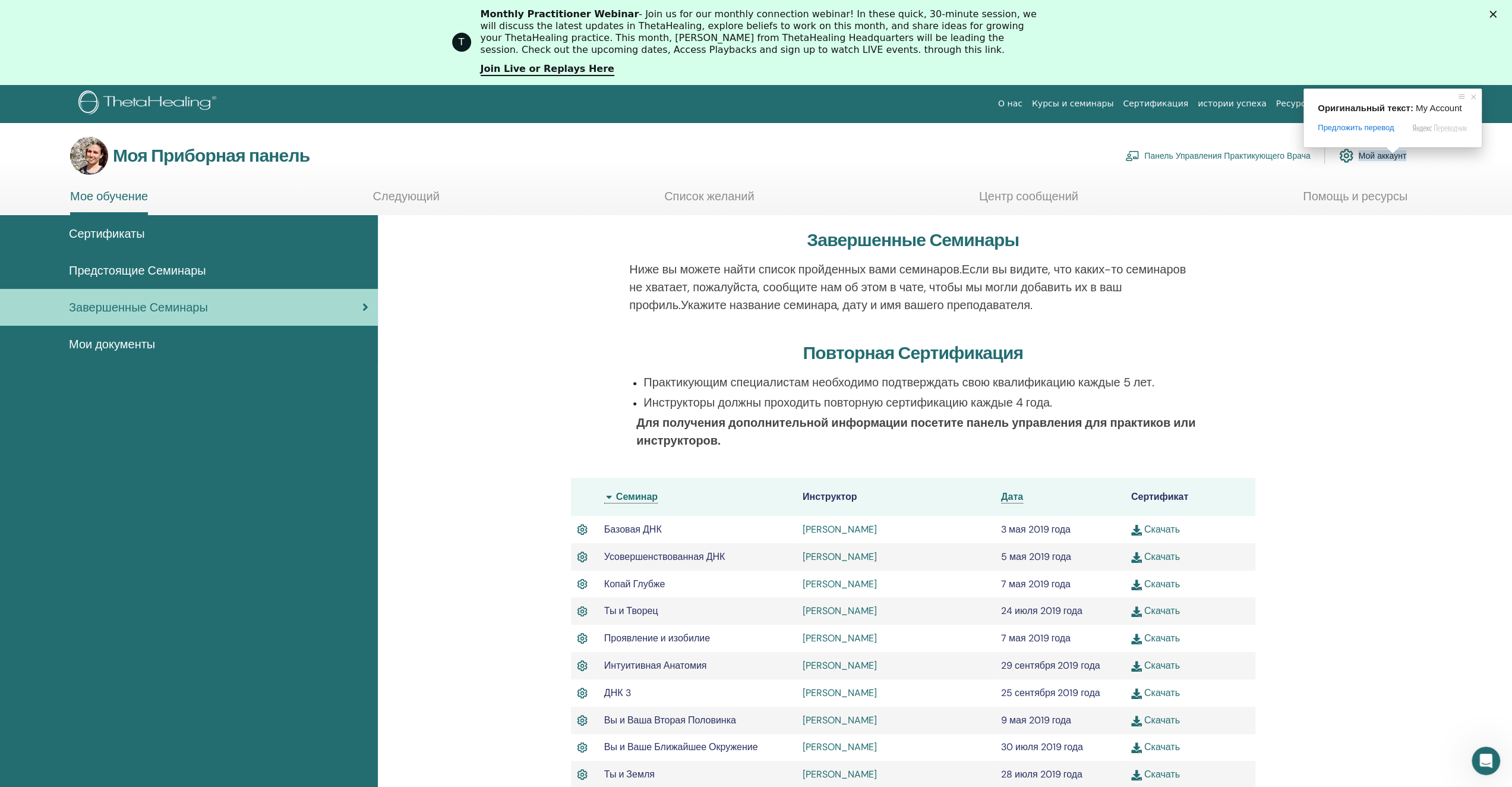
click at [1346, 156] on img at bounding box center [1346, 155] width 14 height 20
